Goal: Task Accomplishment & Management: Use online tool/utility

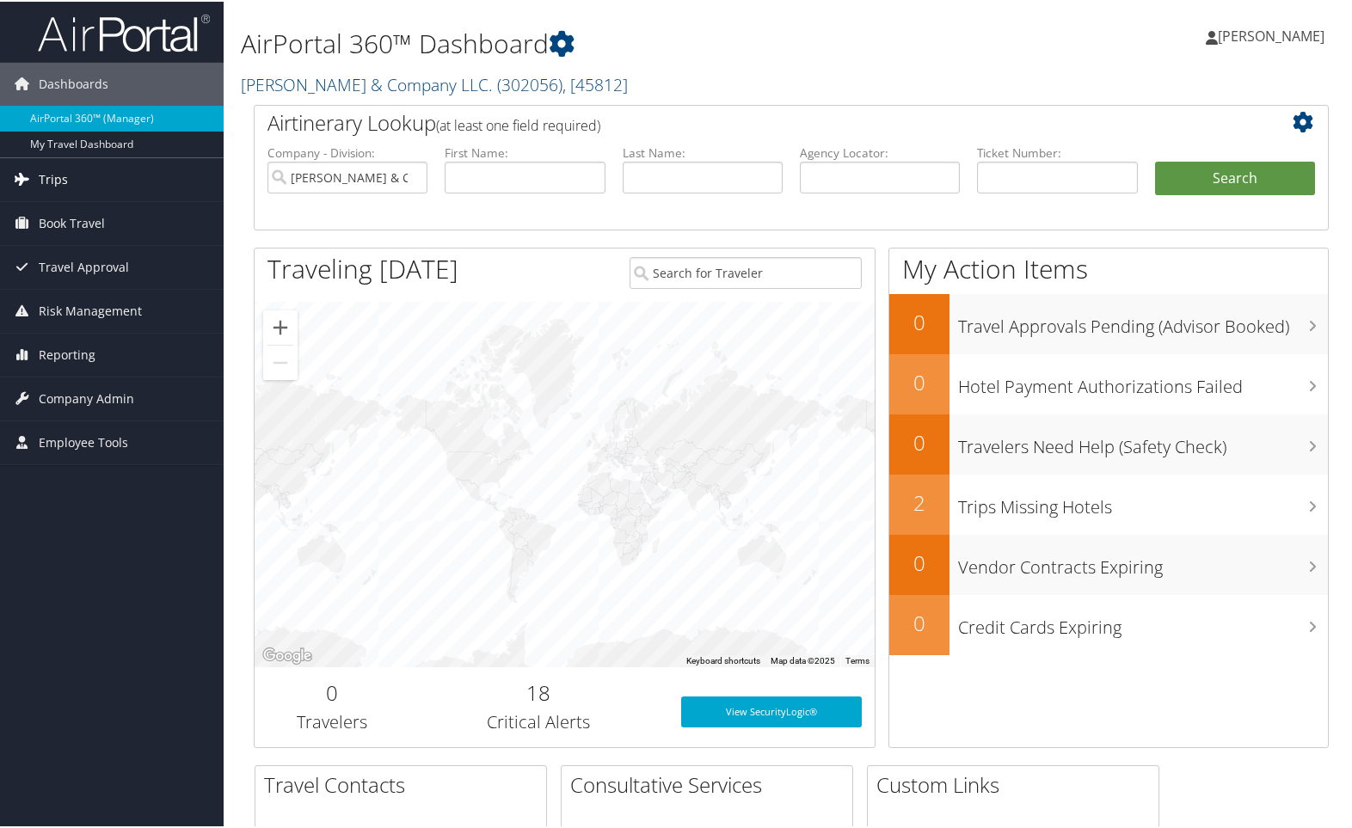
click at [57, 169] on span "Trips" at bounding box center [53, 178] width 29 height 43
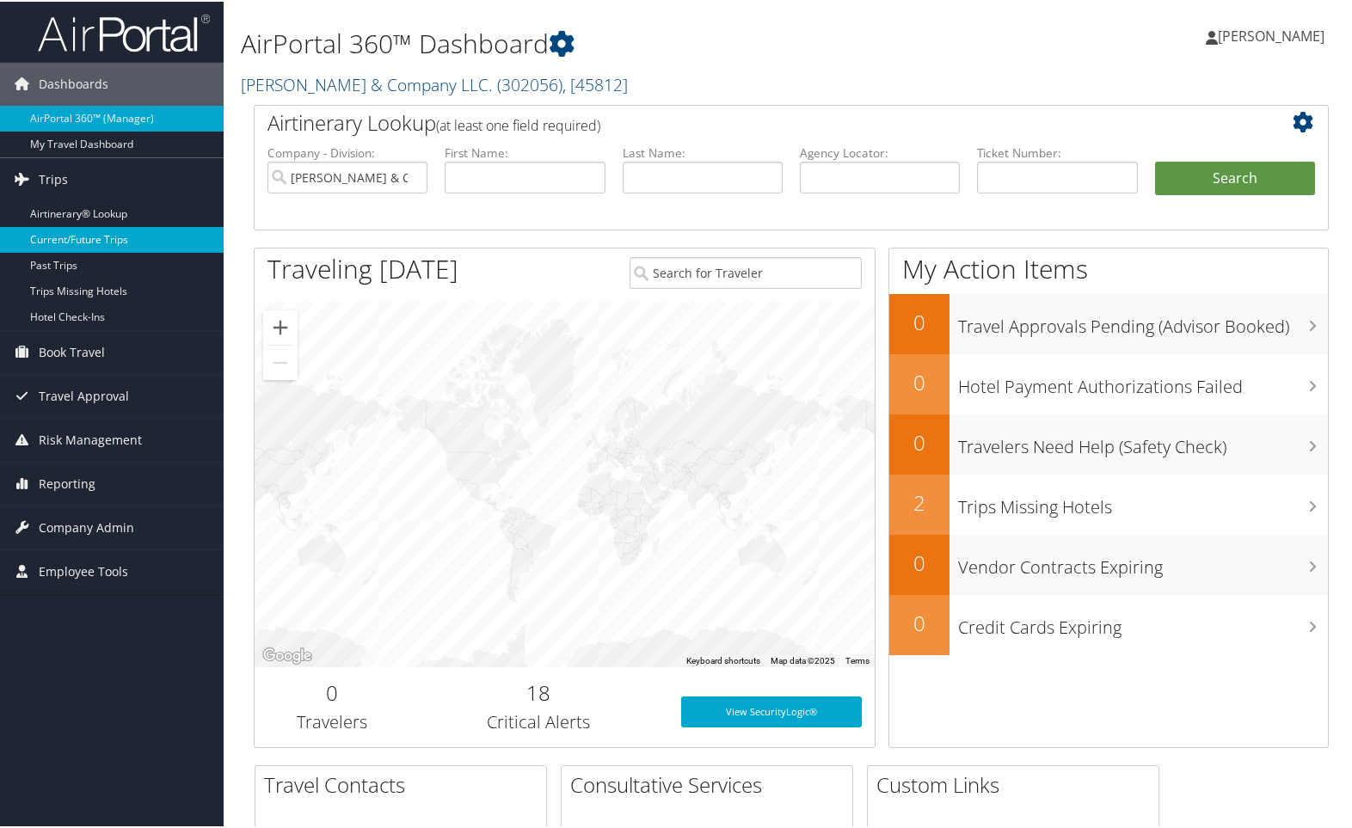
click at [105, 237] on link "Current/Future Trips" at bounding box center [112, 238] width 224 height 26
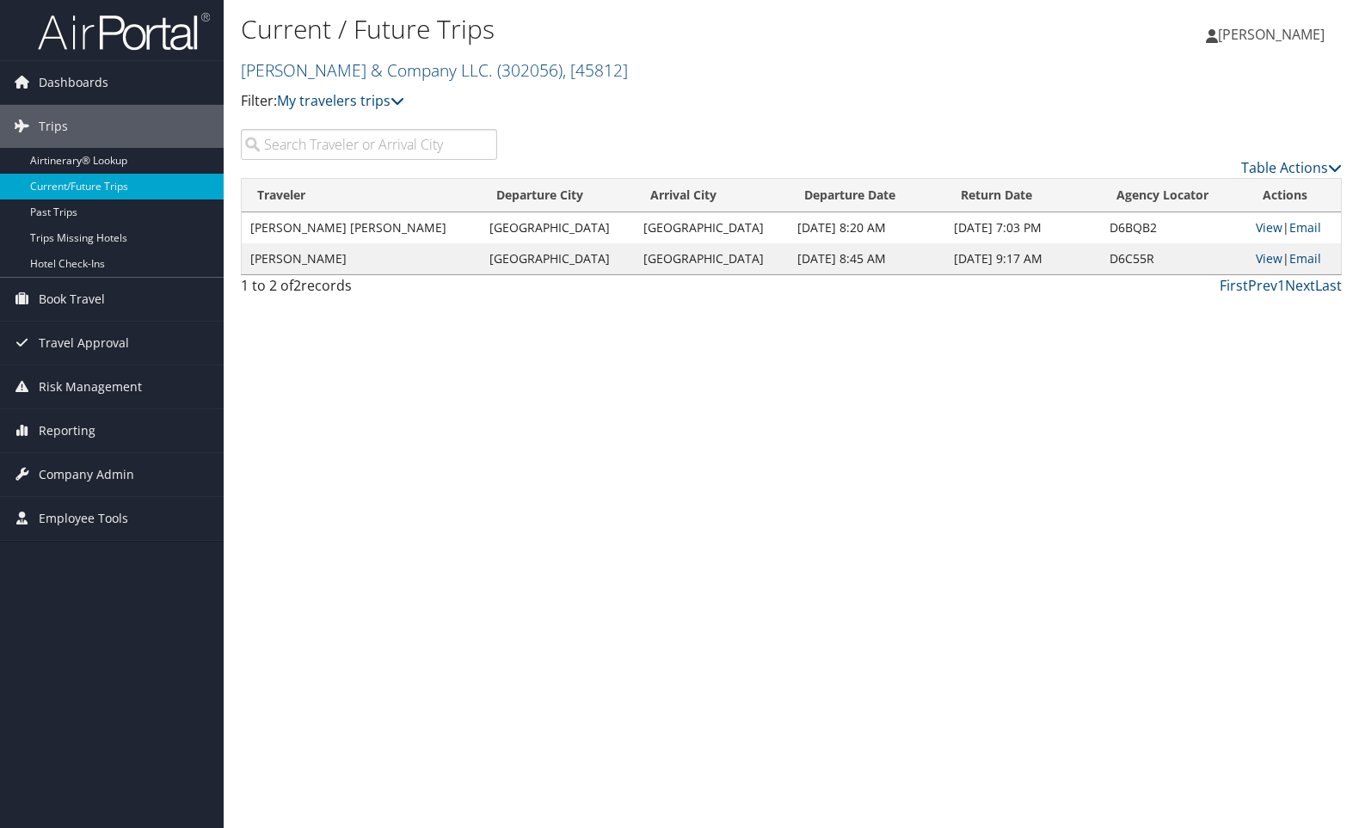
click at [310, 261] on td "[PERSON_NAME]" at bounding box center [361, 258] width 239 height 31
click at [1263, 256] on link "View" at bounding box center [1269, 258] width 27 height 16
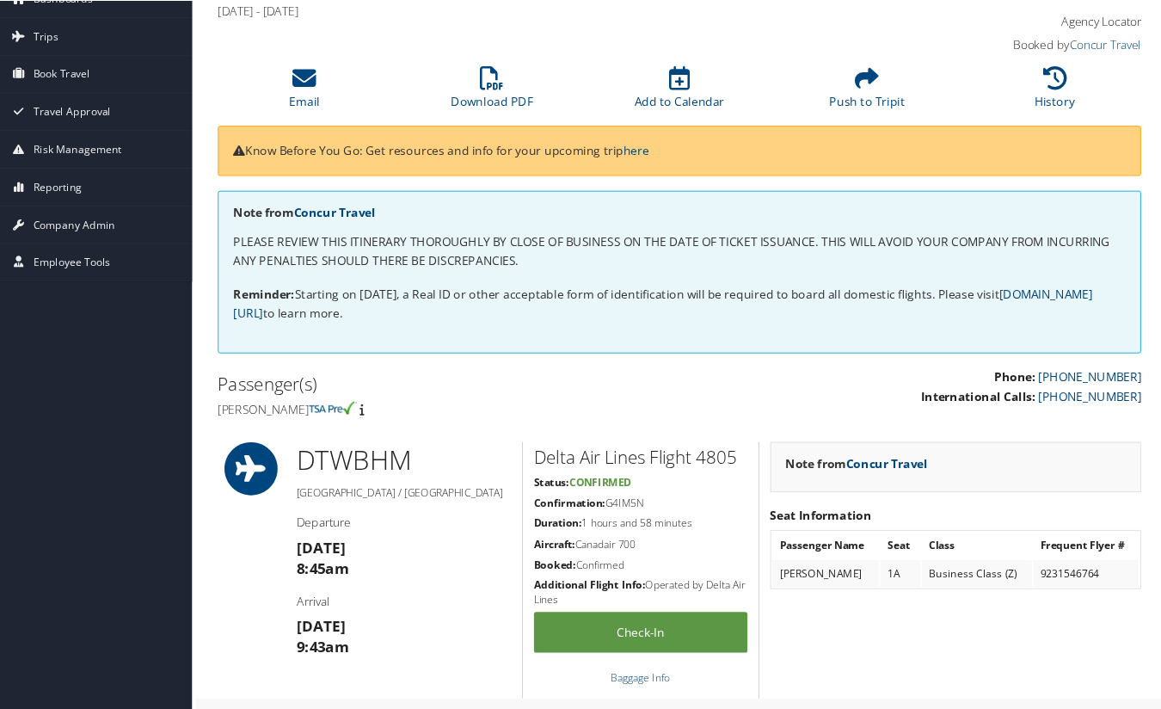
scroll to position [38, 0]
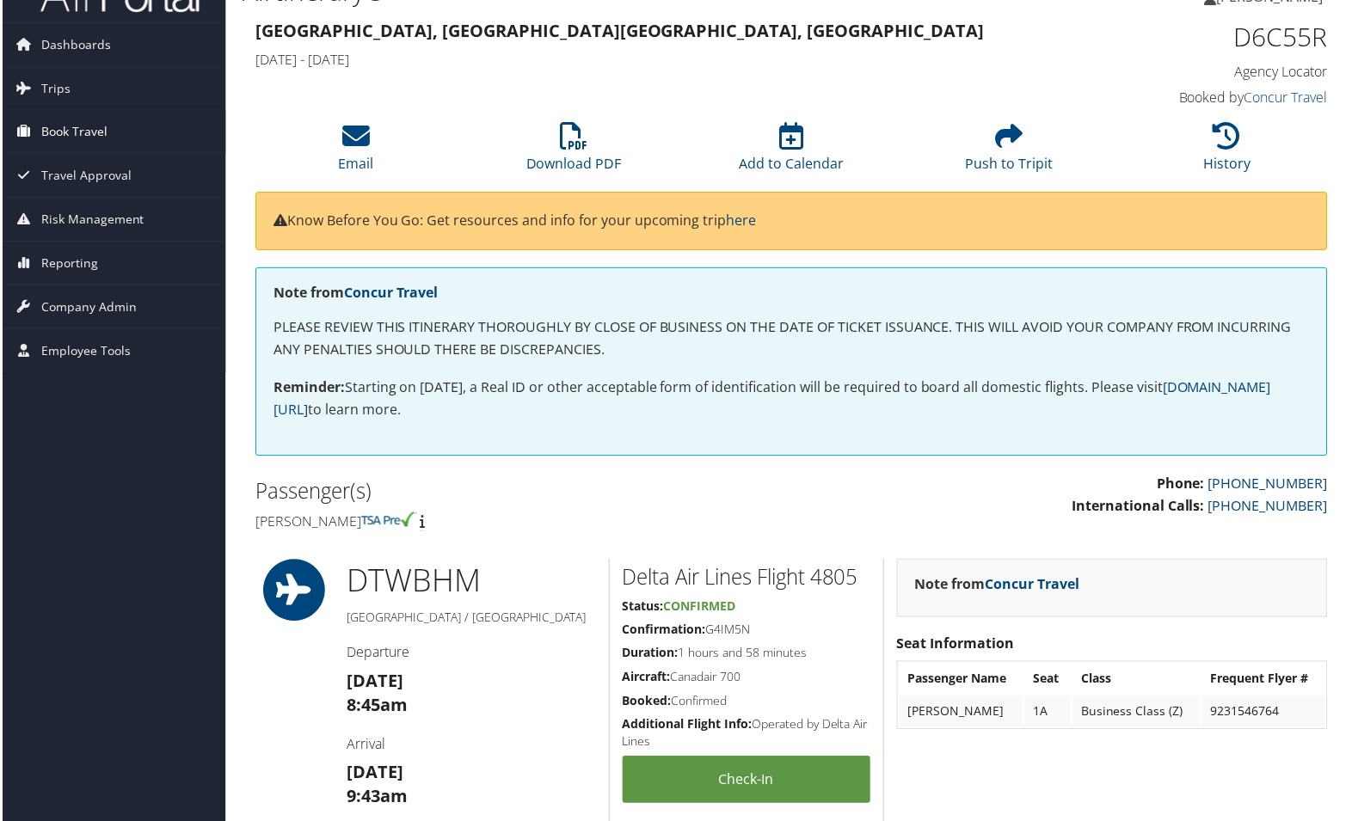
click at [63, 130] on span "Book Travel" at bounding box center [72, 132] width 66 height 43
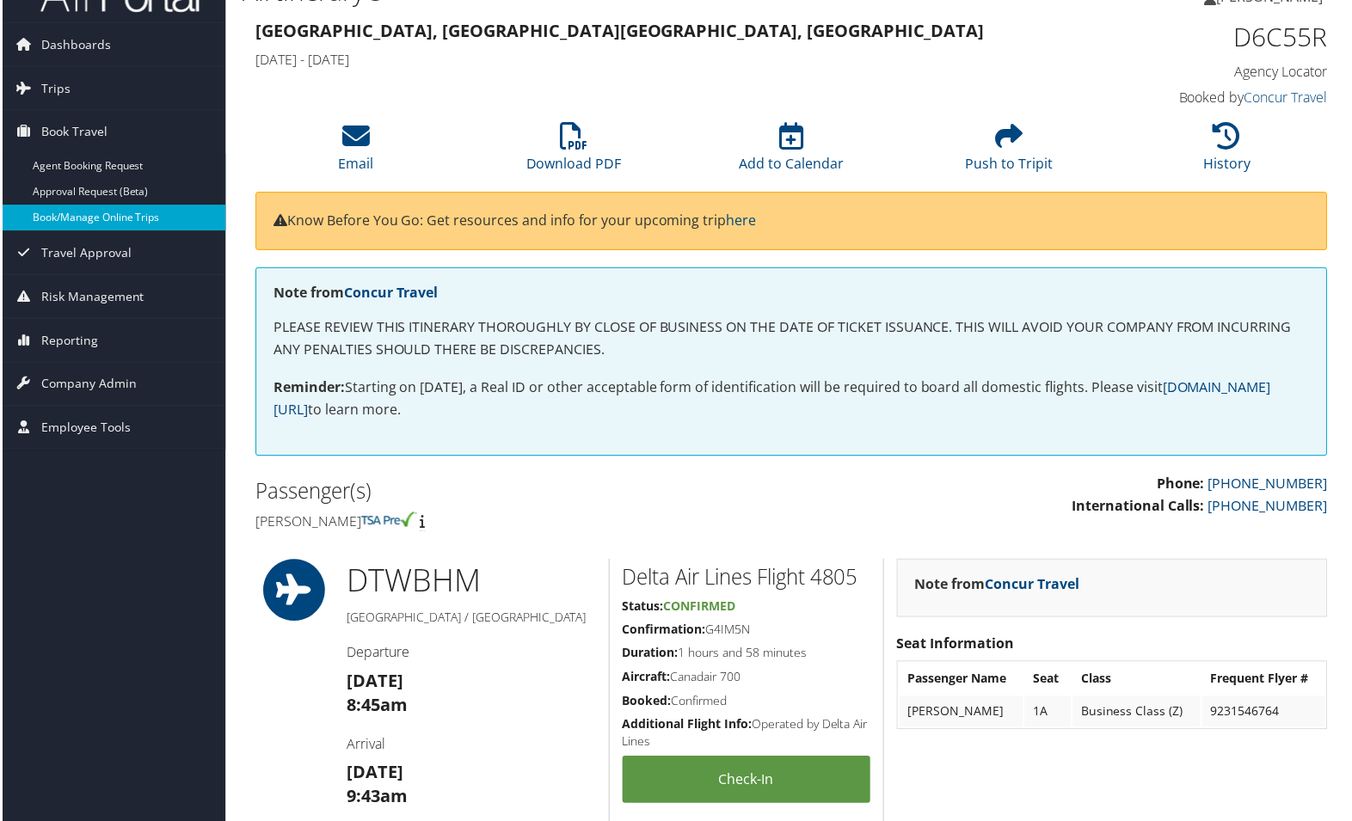
click at [127, 221] on link "Book/Manage Online Trips" at bounding box center [112, 219] width 224 height 26
